Goal: Task Accomplishment & Management: Manage account settings

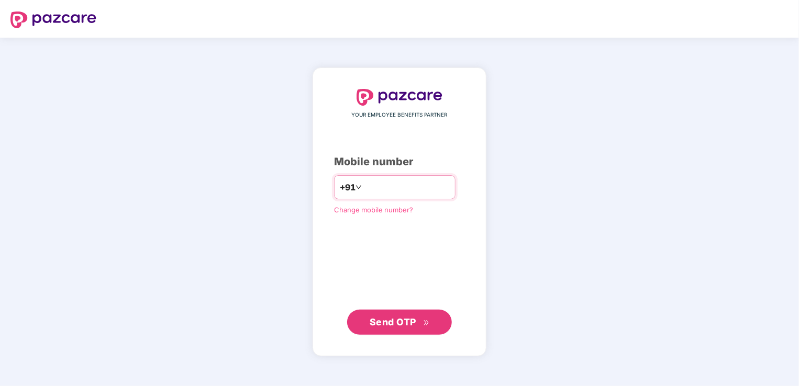
drag, startPoint x: 358, startPoint y: 190, endPoint x: 364, endPoint y: 201, distance: 13.1
click at [364, 190] on input "**********" at bounding box center [407, 187] width 86 height 17
type input "**********"
click at [412, 318] on span "Send OTP" at bounding box center [393, 322] width 47 height 11
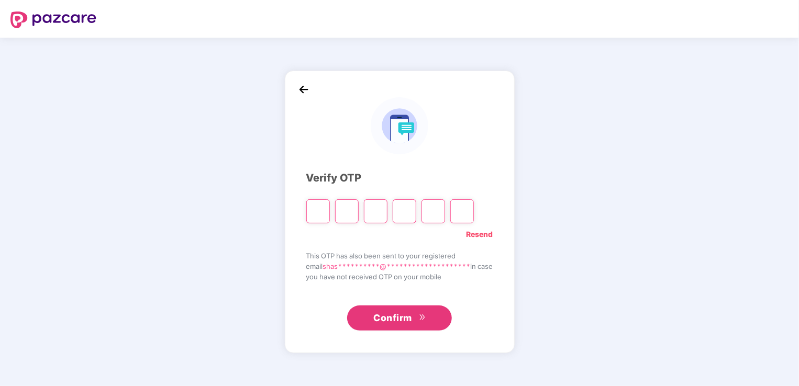
type input "*"
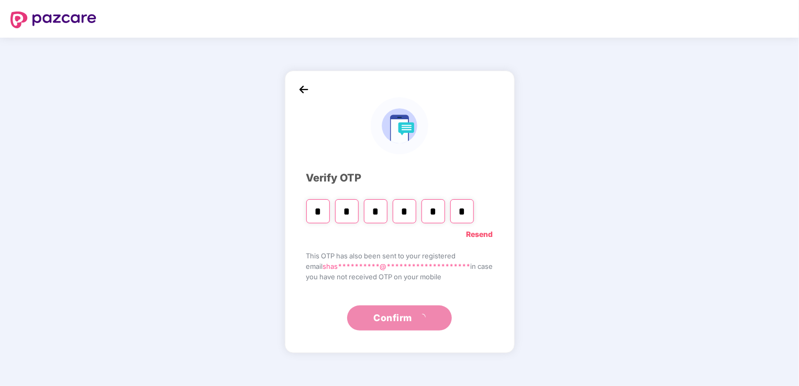
type input "*"
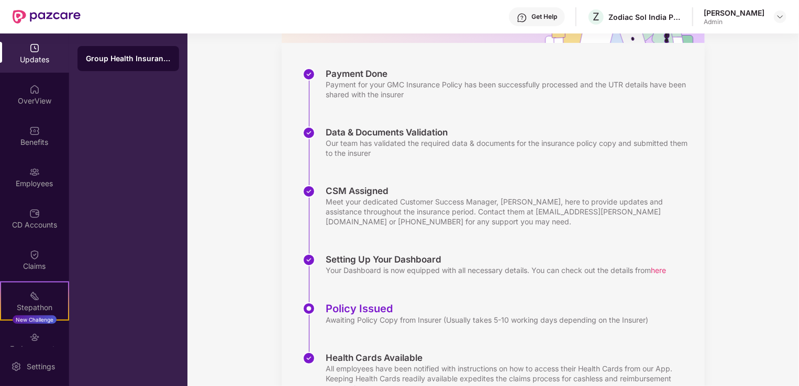
scroll to position [190, 0]
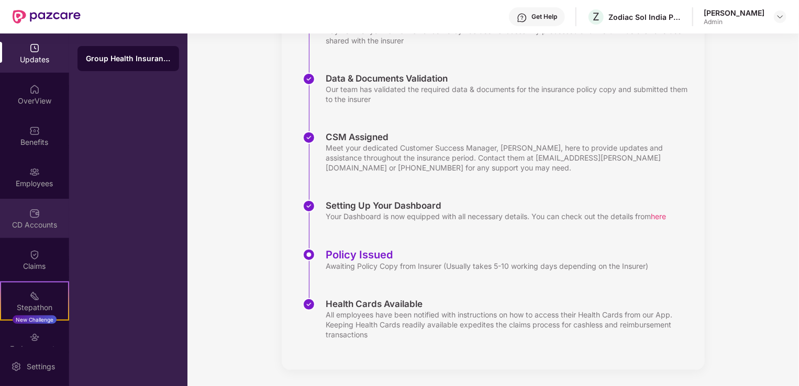
click at [36, 215] on img at bounding box center [34, 213] width 10 height 10
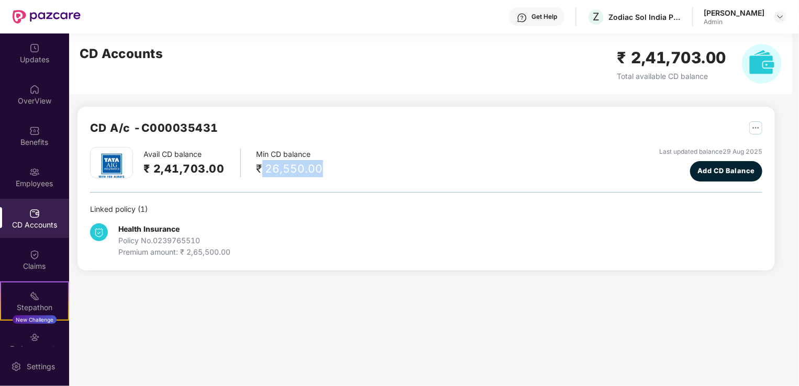
drag, startPoint x: 320, startPoint y: 168, endPoint x: 258, endPoint y: 165, distance: 62.4
click at [258, 165] on div "Avail CD balance ₹ 2,41,703.00 Min CD balance ₹ 26,550.00 Last updated balance …" at bounding box center [426, 164] width 672 height 35
drag, startPoint x: 258, startPoint y: 165, endPoint x: 272, endPoint y: 227, distance: 63.4
click at [272, 227] on div "Health Insurance Policy No. 0239765510 Premium amount: ₹ 2,65,500.00" at bounding box center [202, 241] width 224 height 35
drag, startPoint x: 265, startPoint y: 171, endPoint x: 338, endPoint y: 179, distance: 73.7
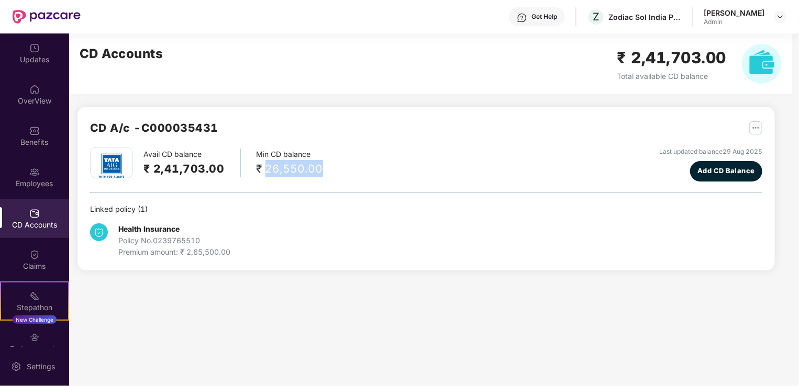
click at [338, 179] on div "Avail CD balance ₹ 2,41,703.00 Min CD balance ₹ 26,550.00 Last updated balance …" at bounding box center [426, 164] width 672 height 35
drag, startPoint x: 338, startPoint y: 179, endPoint x: 292, endPoint y: 198, distance: 50.7
click at [290, 190] on div "Avail CD balance ₹ 2,41,703.00 Min CD balance ₹ 26,550.00 Last updated balance …" at bounding box center [426, 202] width 672 height 111
drag, startPoint x: 179, startPoint y: 239, endPoint x: 218, endPoint y: 239, distance: 39.8
click at [218, 239] on div "Policy No. 0239765510" at bounding box center [174, 241] width 112 height 12
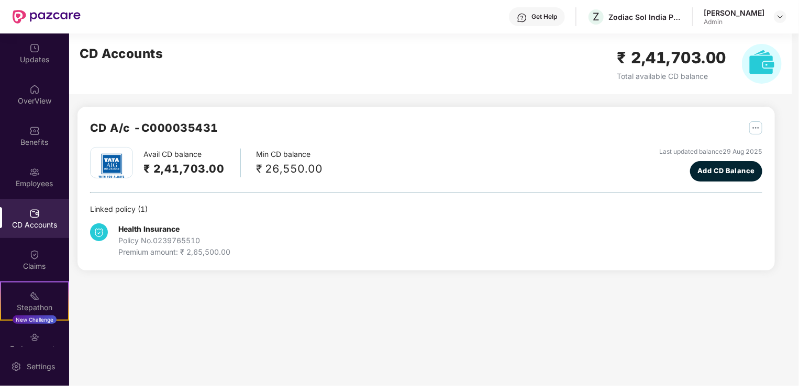
drag, startPoint x: 218, startPoint y: 239, endPoint x: 269, endPoint y: 253, distance: 52.4
click at [269, 253] on div "Health Insurance Policy No. 0239765510 Premium amount: ₹ 2,65,500.00" at bounding box center [202, 241] width 224 height 35
drag, startPoint x: 715, startPoint y: 62, endPoint x: 604, endPoint y: 58, distance: 110.6
click at [604, 58] on div "CD Accounts ₹ 2,41,703.00 Total available CD balance" at bounding box center [430, 64] width 723 height 61
click at [254, 112] on div "CD A/c - C000035431 Avail CD balance ₹ 2,41,703.00 Min CD balance ₹ 26,550.00 L…" at bounding box center [425, 189] width 697 height 164
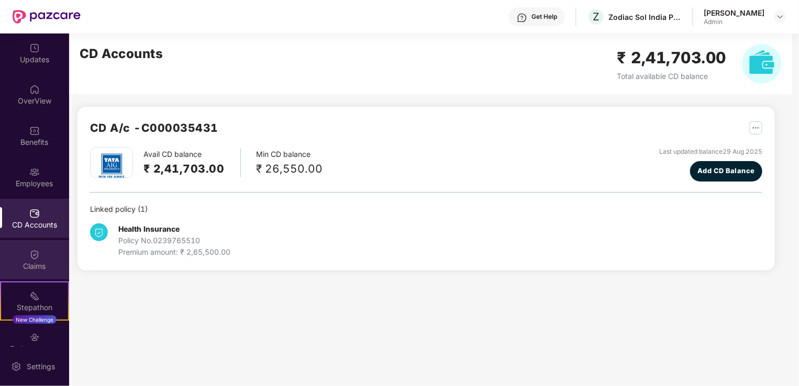
click at [42, 254] on div "Claims" at bounding box center [34, 259] width 69 height 39
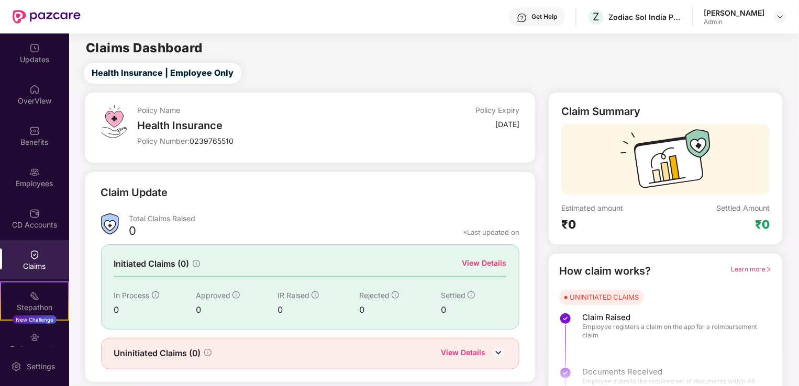
scroll to position [23, 0]
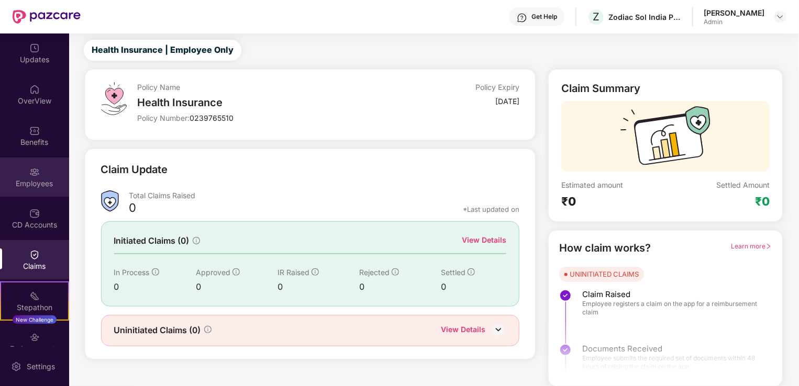
click at [40, 190] on div "Employees" at bounding box center [34, 177] width 69 height 39
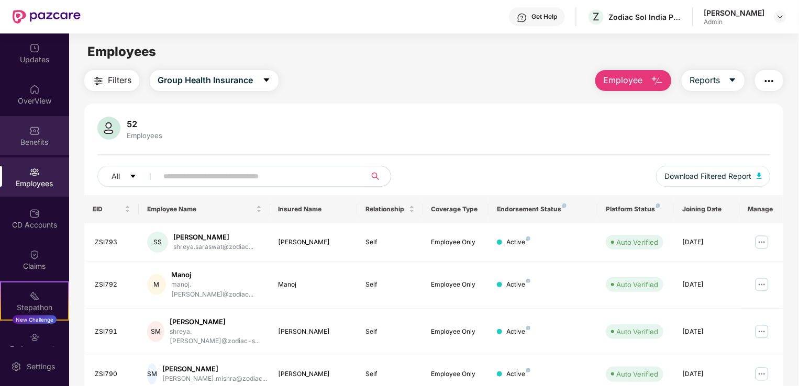
click at [36, 127] on img at bounding box center [34, 131] width 10 height 10
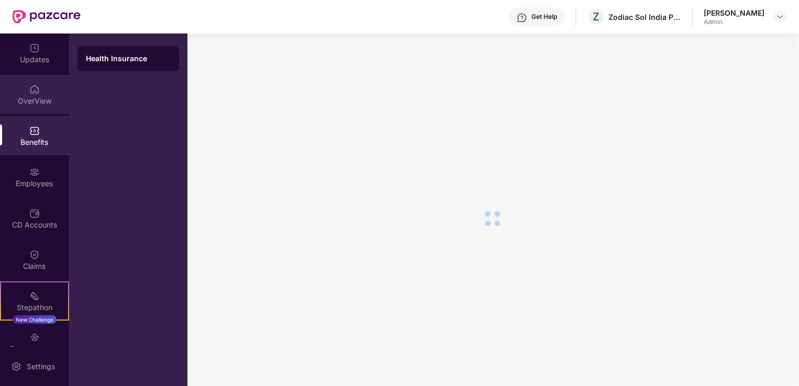
click at [36, 100] on div "OverView" at bounding box center [34, 101] width 69 height 10
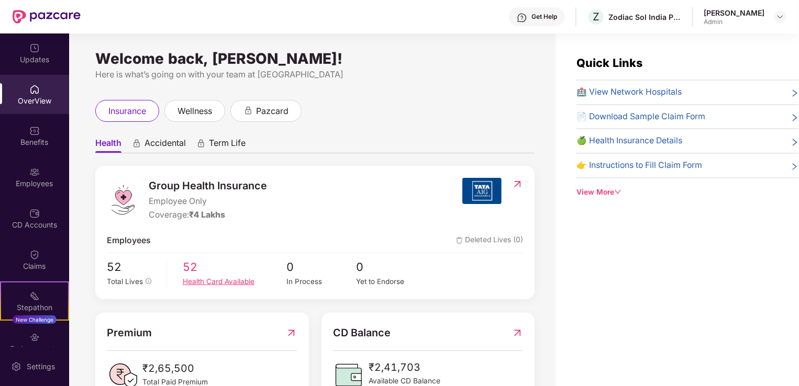
click at [208, 276] on div "Health Card Available" at bounding box center [235, 281] width 104 height 11
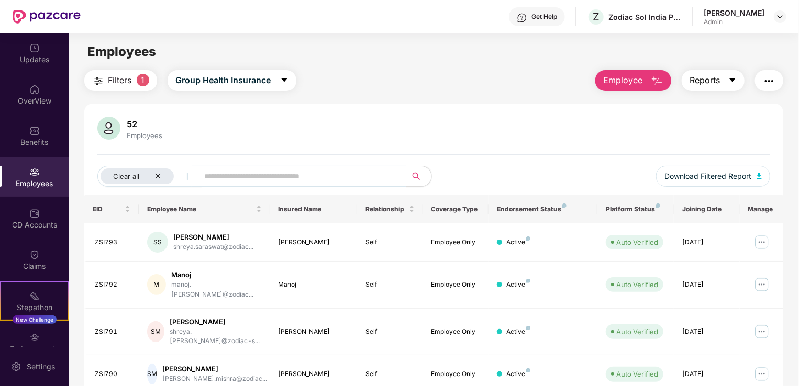
click at [725, 82] on button "Reports" at bounding box center [713, 80] width 63 height 21
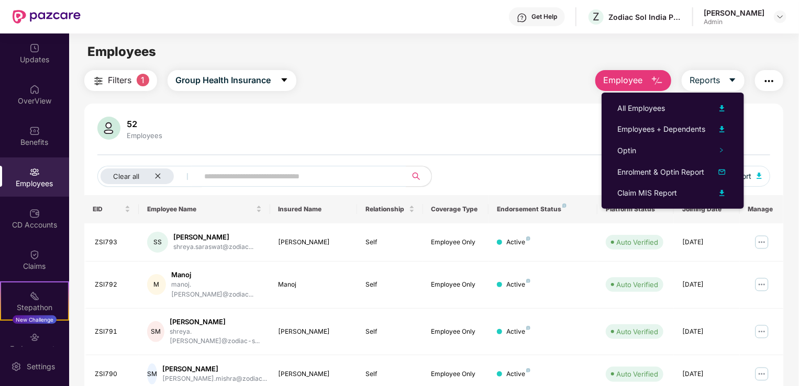
click at [396, 152] on div "52 Employees Clear all Download Filtered Report" at bounding box center [433, 156] width 699 height 79
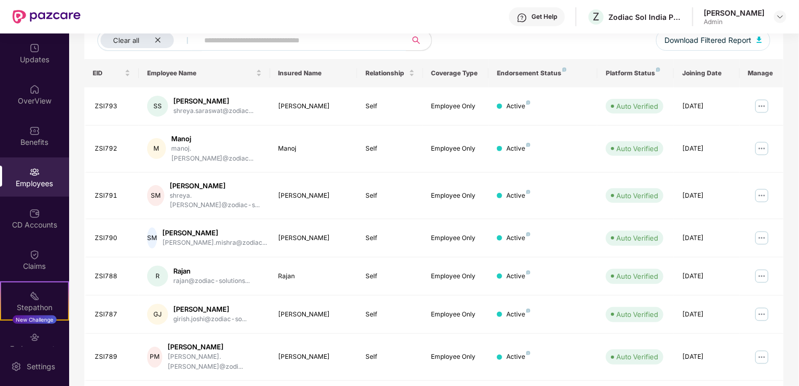
scroll to position [157, 0]
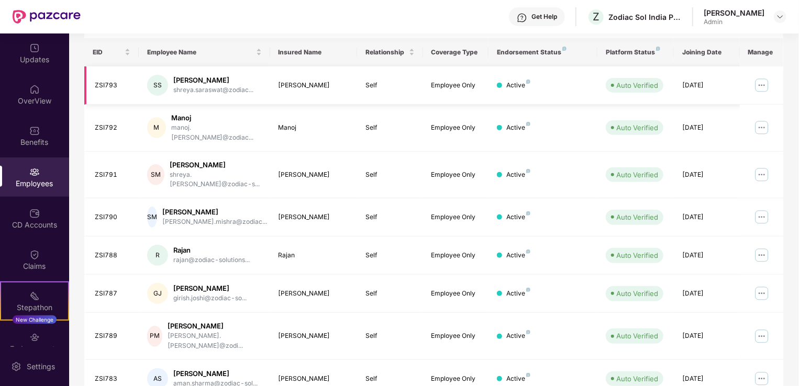
click at [756, 87] on img at bounding box center [761, 85] width 17 height 17
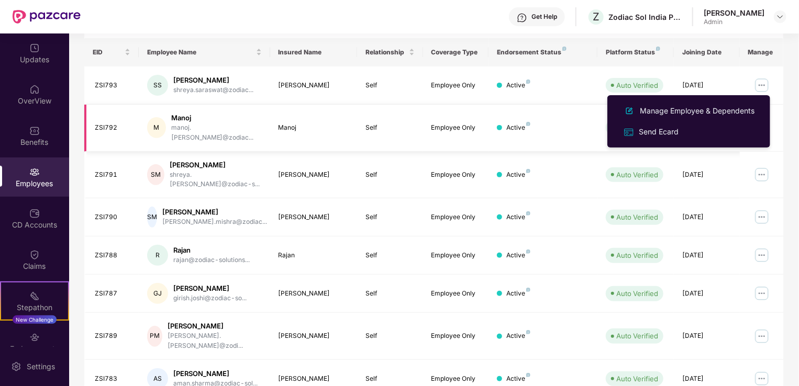
scroll to position [0, 0]
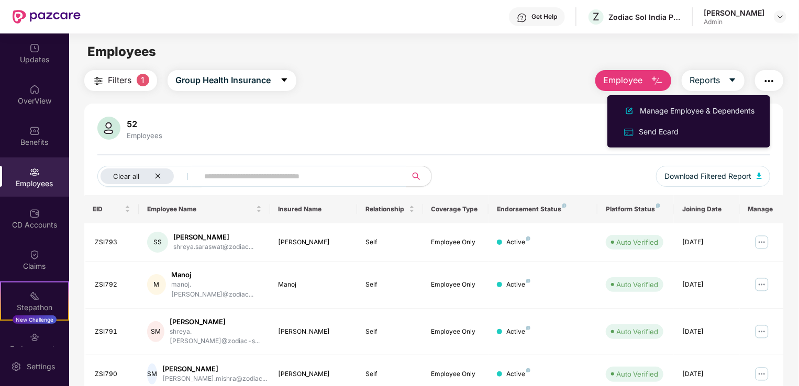
click at [545, 150] on div "52 Employees Clear all Download Filtered Report" at bounding box center [433, 156] width 699 height 79
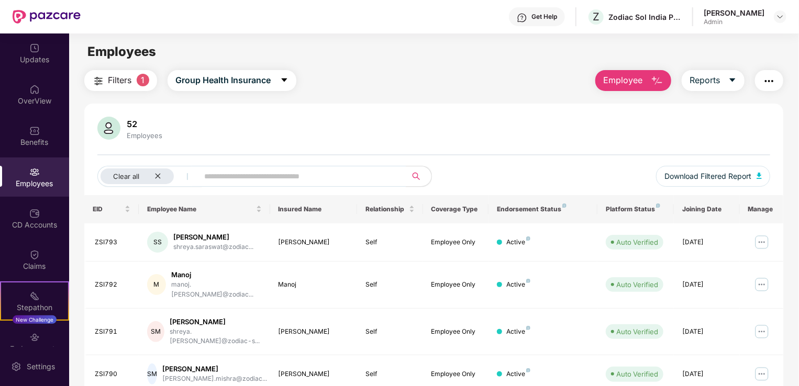
click at [765, 80] on img "button" at bounding box center [769, 81] width 13 height 13
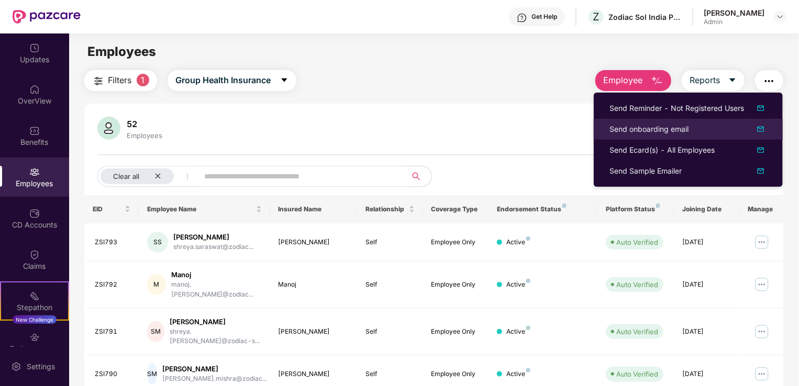
click at [659, 134] on div "Send onboarding email" at bounding box center [648, 130] width 79 height 12
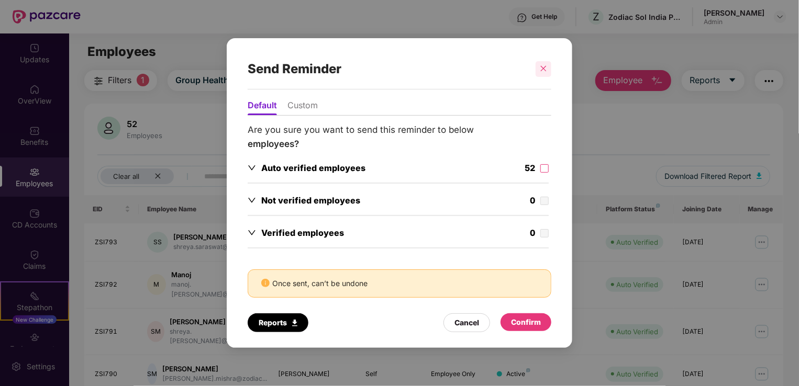
click at [542, 70] on icon "close" at bounding box center [544, 69] width 6 height 6
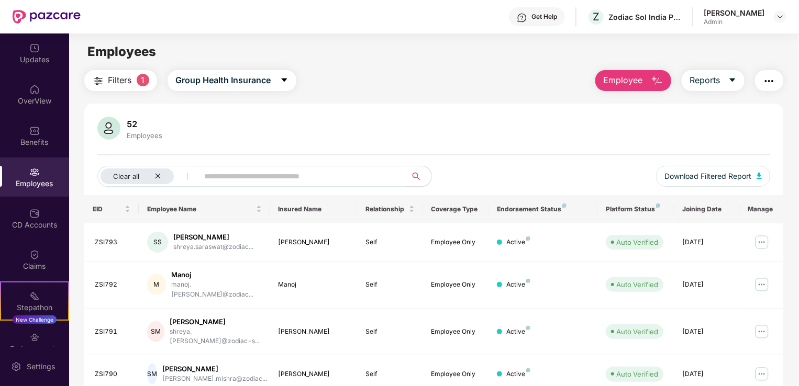
click at [771, 83] on img "button" at bounding box center [769, 81] width 13 height 13
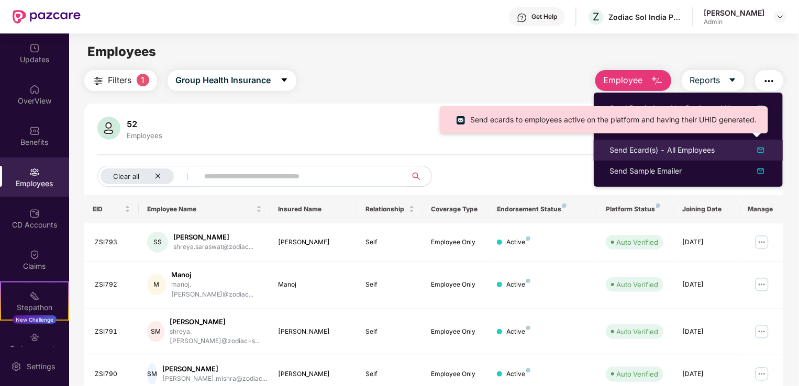
click at [646, 153] on div "Send Ecard(s) - All Employees" at bounding box center [661, 151] width 105 height 12
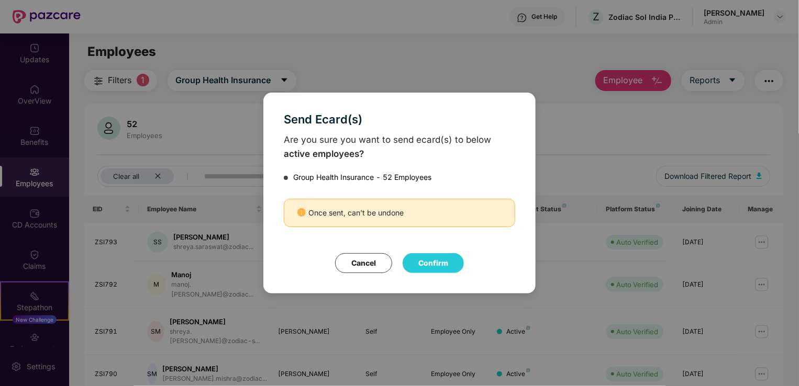
click at [438, 261] on button "Confirm" at bounding box center [433, 263] width 61 height 20
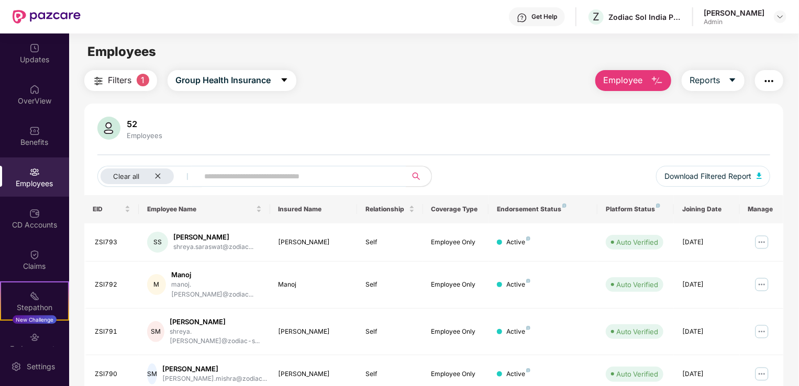
click at [556, 159] on div "52 Employees Clear all Download Filtered Report" at bounding box center [433, 156] width 699 height 79
click at [771, 83] on img "button" at bounding box center [769, 81] width 13 height 13
click at [518, 131] on div "52 Employees" at bounding box center [433, 129] width 673 height 25
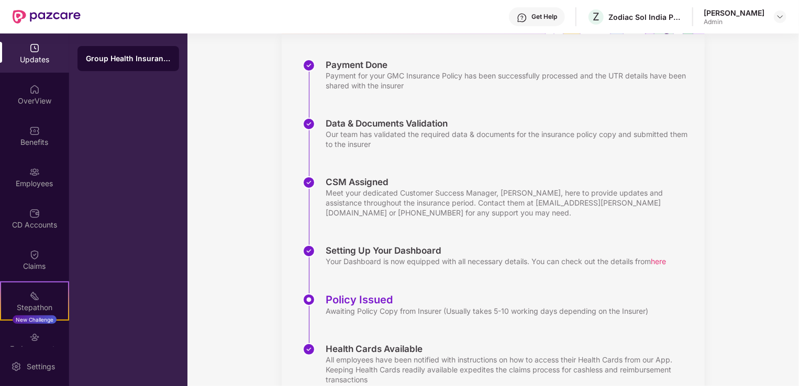
scroll to position [190, 0]
